Goal: Task Accomplishment & Management: Use online tool/utility

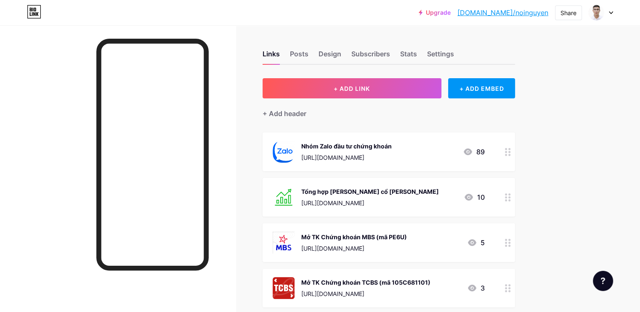
click at [511, 152] on icon at bounding box center [508, 152] width 6 height 8
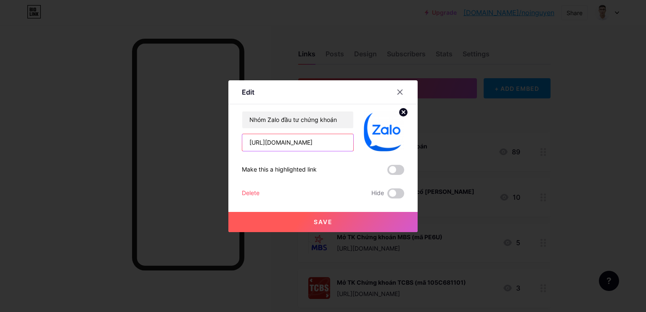
click at [304, 148] on input "[URL][DOMAIN_NAME]" at bounding box center [297, 142] width 111 height 17
click at [313, 142] on input "[URL][DOMAIN_NAME]" at bounding box center [297, 142] width 111 height 17
click at [310, 142] on input "[URL][DOMAIN_NAME]" at bounding box center [297, 142] width 111 height 17
click at [304, 144] on input "[URL][DOMAIN_NAME]" at bounding box center [297, 142] width 111 height 17
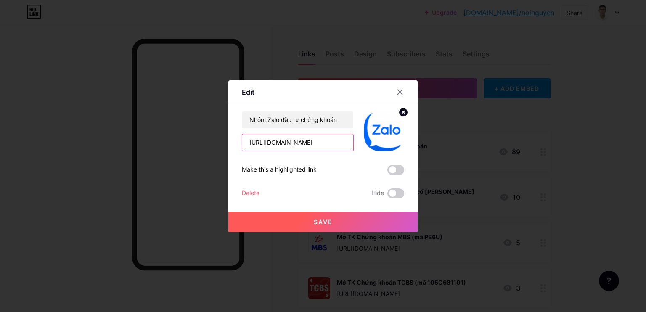
click at [304, 144] on input "[URL][DOMAIN_NAME]" at bounding box center [297, 142] width 111 height 17
type input "[URL][DOMAIN_NAME]"
click at [333, 224] on button "Save" at bounding box center [322, 222] width 189 height 20
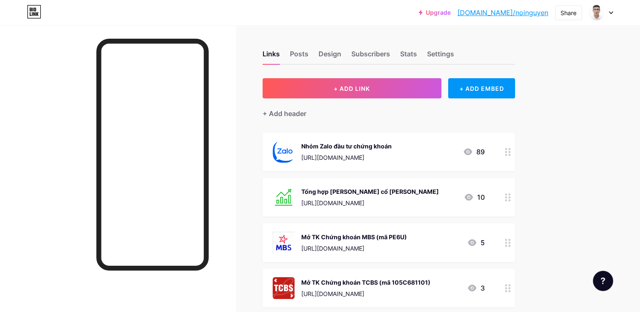
click at [507, 148] on circle at bounding box center [506, 149] width 2 height 2
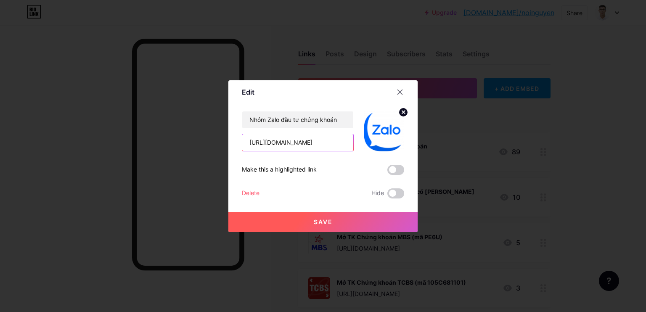
click at [315, 146] on input "[URL][DOMAIN_NAME]" at bounding box center [297, 142] width 111 height 17
paste input "text"
type input "[URL][DOMAIN_NAME]"
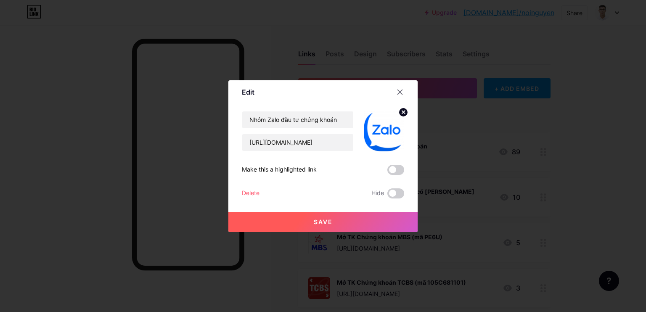
click at [335, 220] on button "Save" at bounding box center [322, 222] width 189 height 20
